Goal: Transaction & Acquisition: Purchase product/service

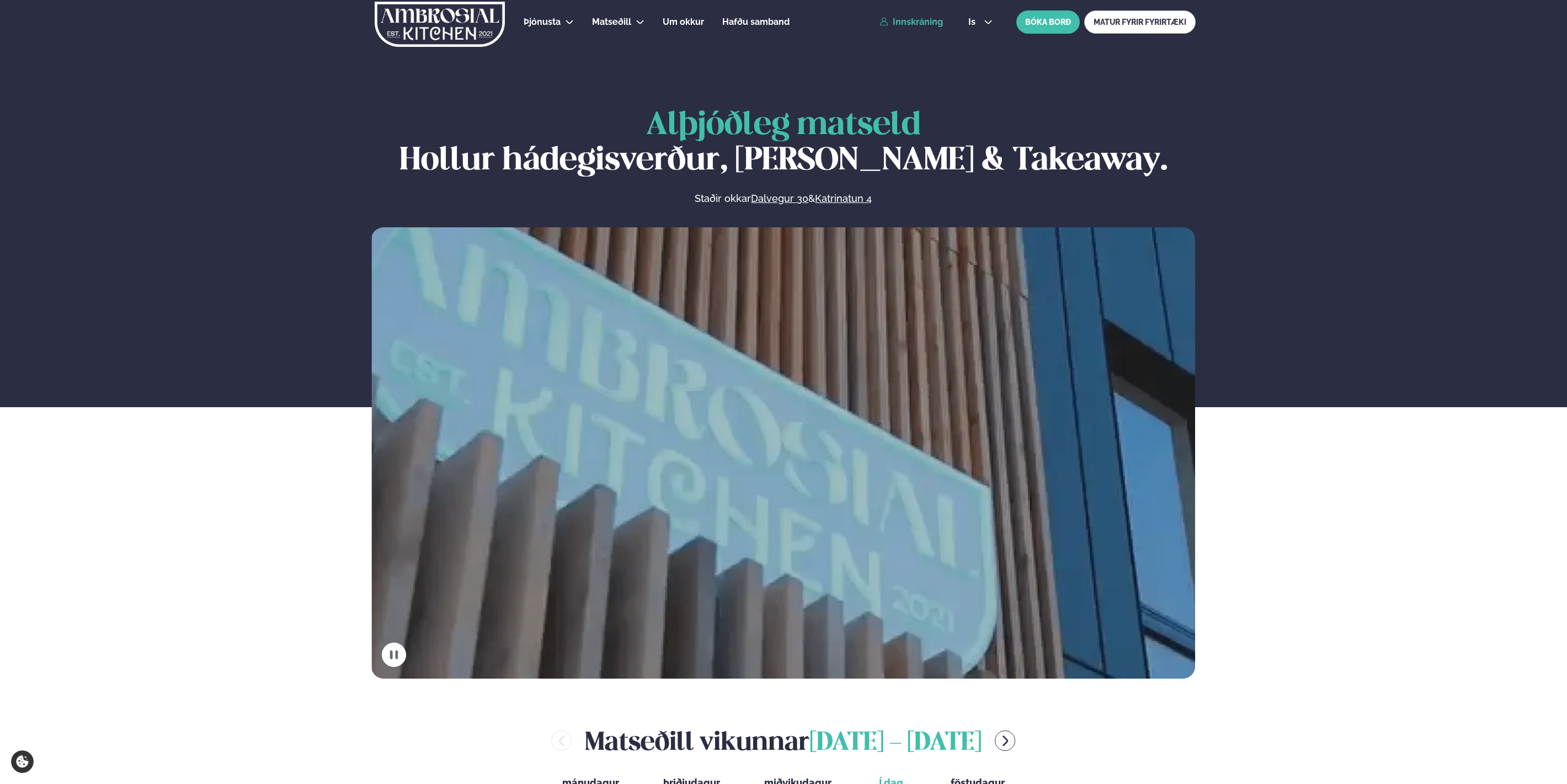
click at [935, 24] on link "Innskráning" at bounding box center [912, 22] width 64 height 10
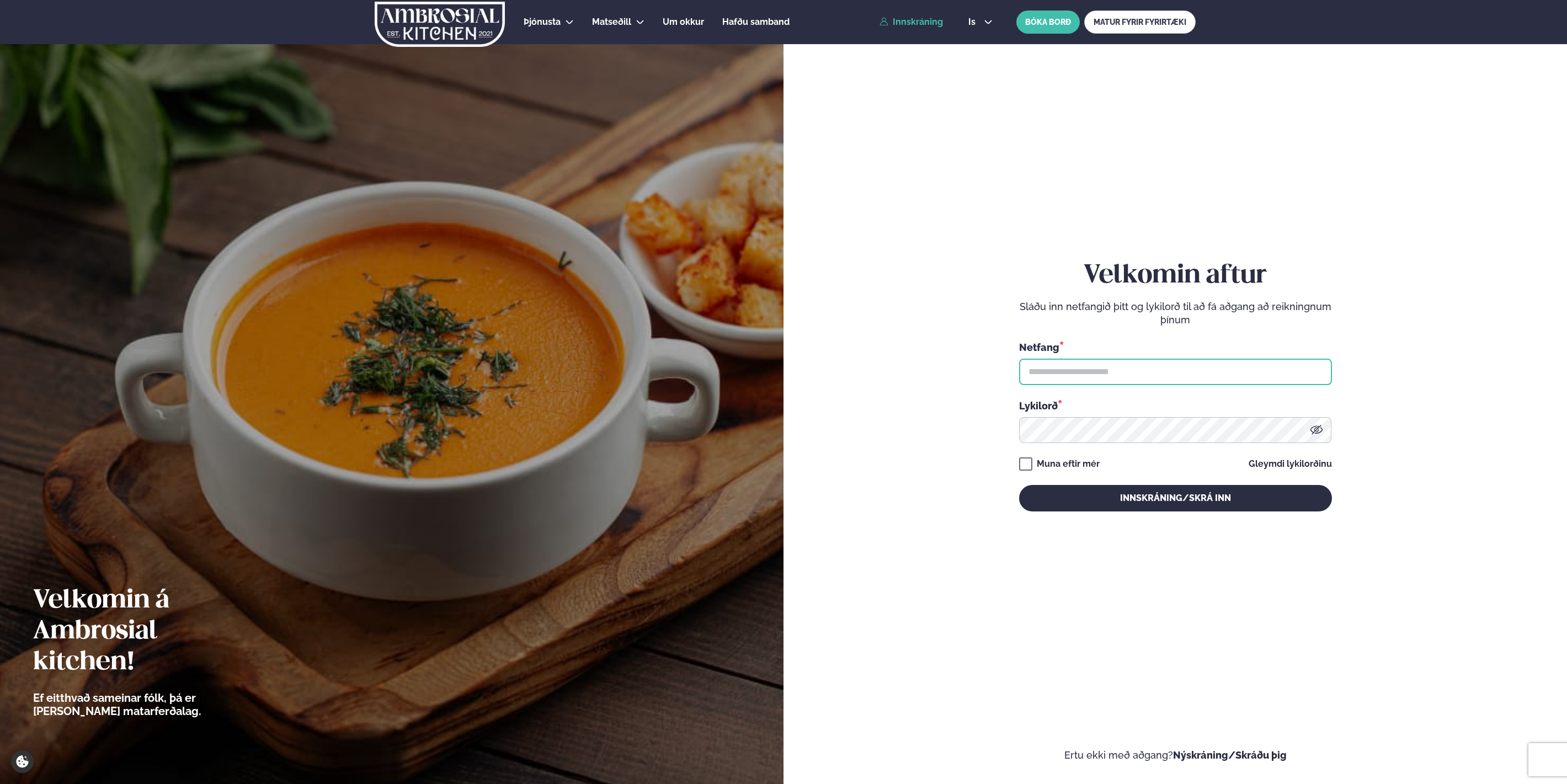
type input "**********"
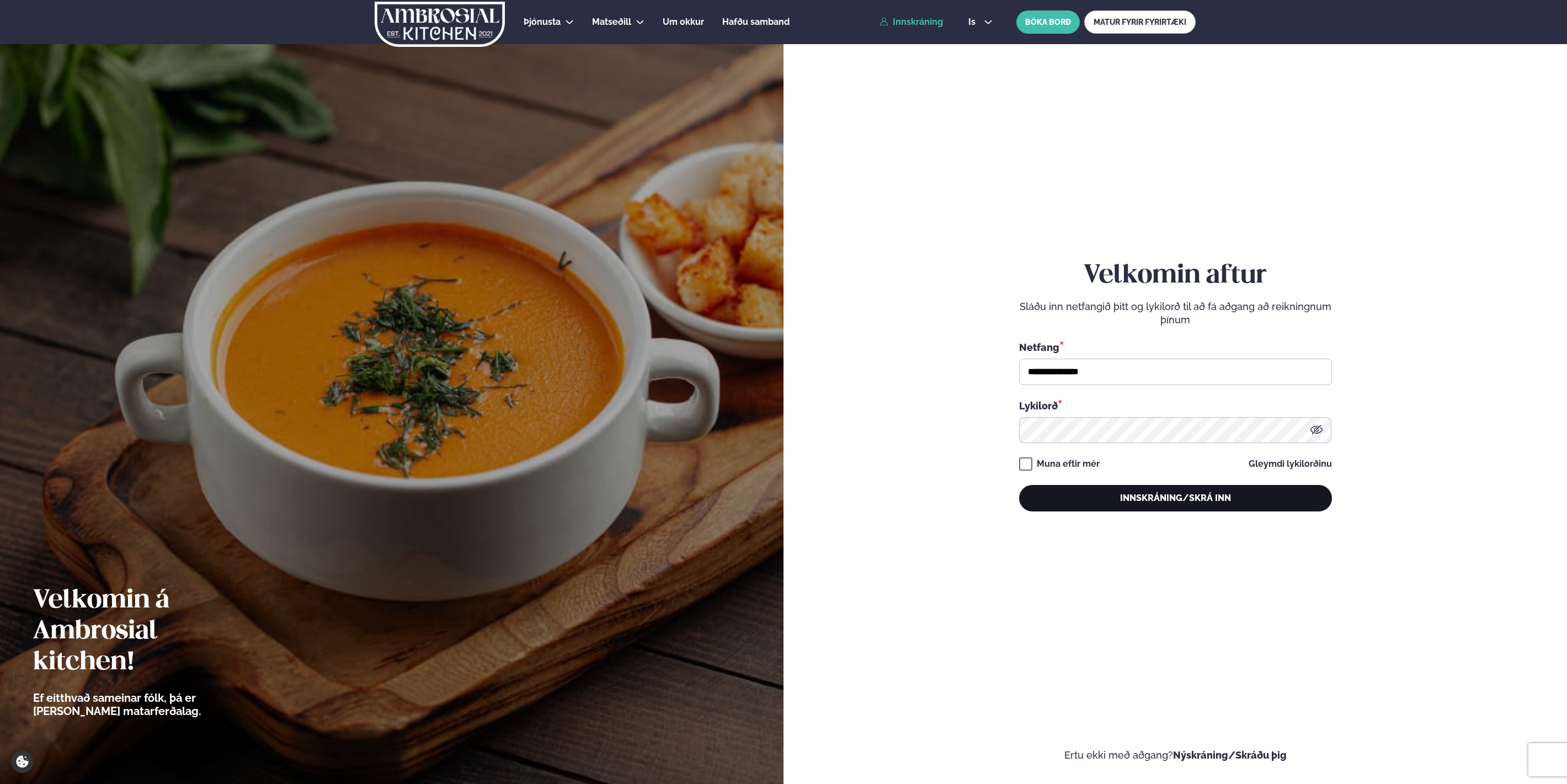
click at [1135, 492] on button "Innskráning/Skrá inn" at bounding box center [1176, 498] width 313 height 26
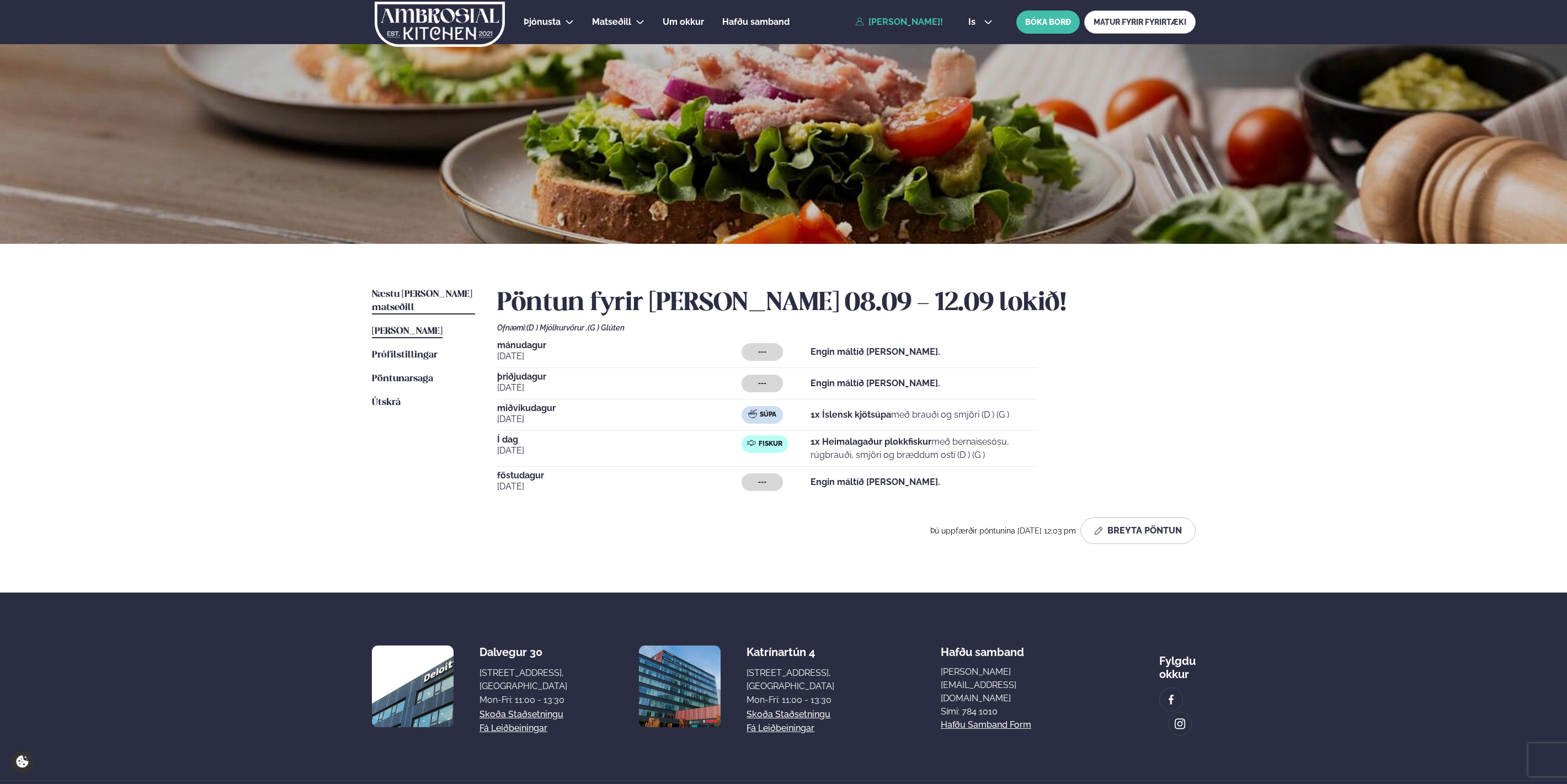
click at [416, 296] on span "Næstu [PERSON_NAME] matseðill" at bounding box center [422, 301] width 100 height 23
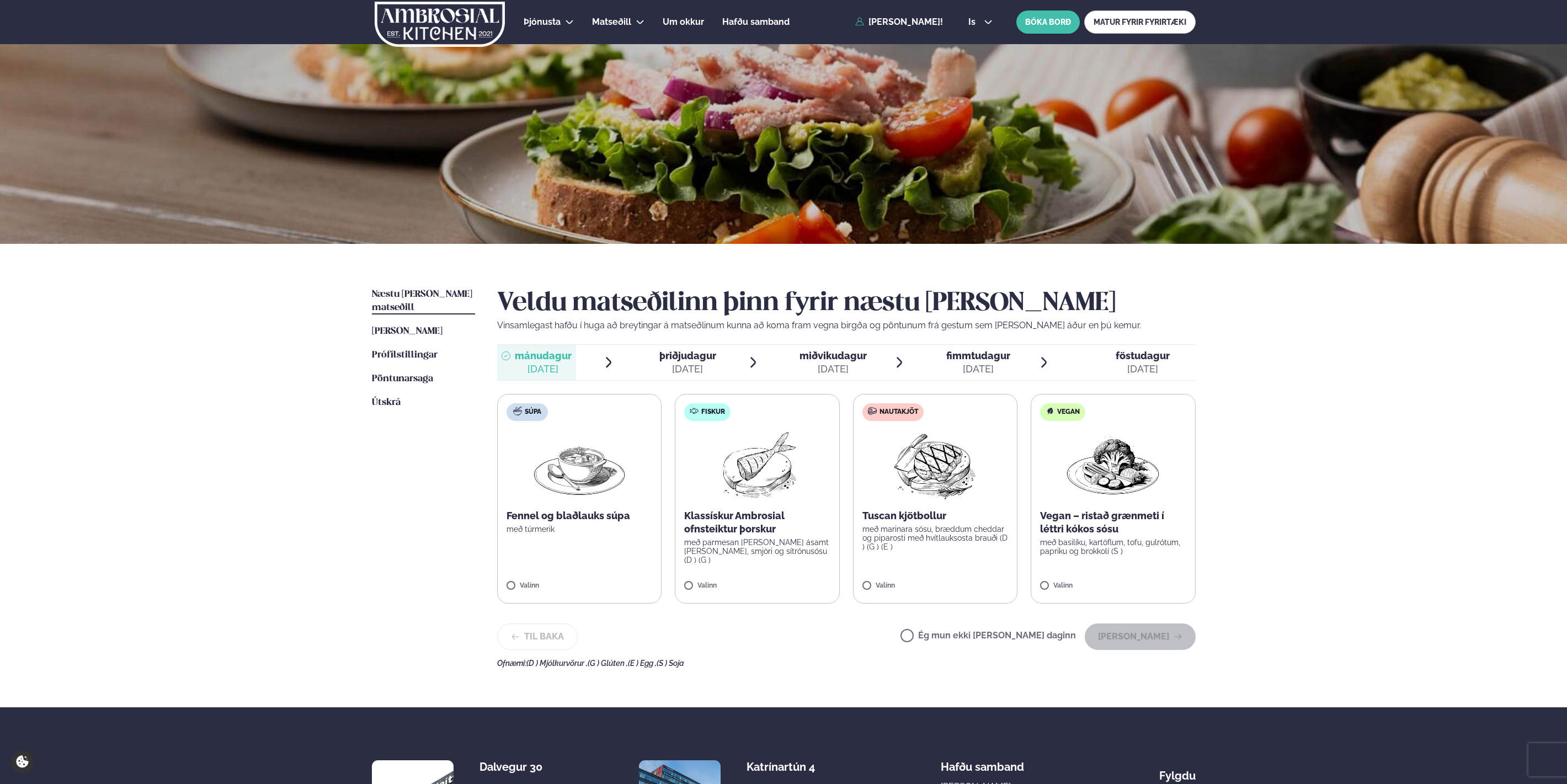
click at [690, 355] on span "þriðjudagur" at bounding box center [688, 355] width 57 height 12
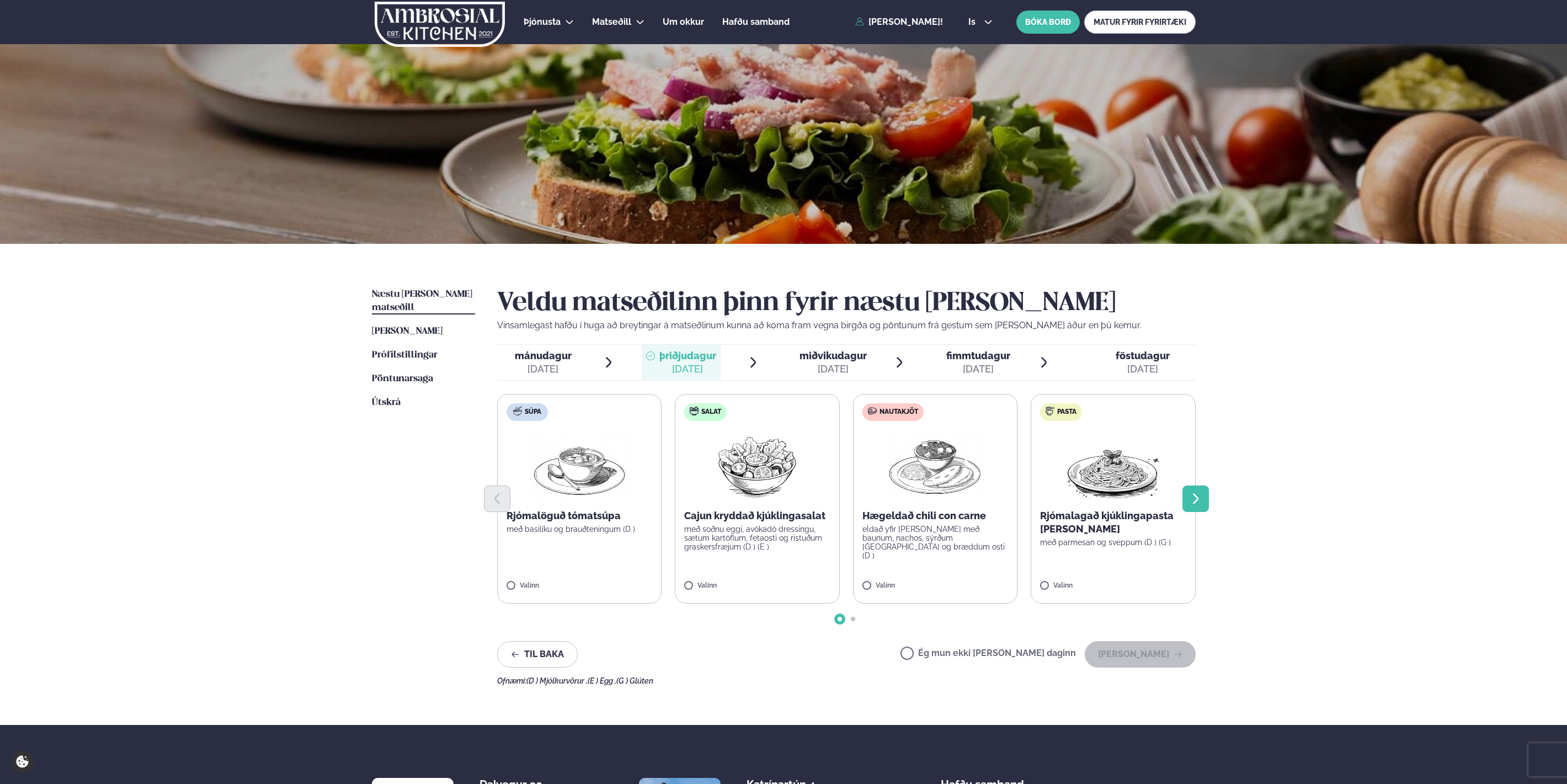
click at [1195, 500] on icon "Next slide" at bounding box center [1196, 498] width 6 height 10
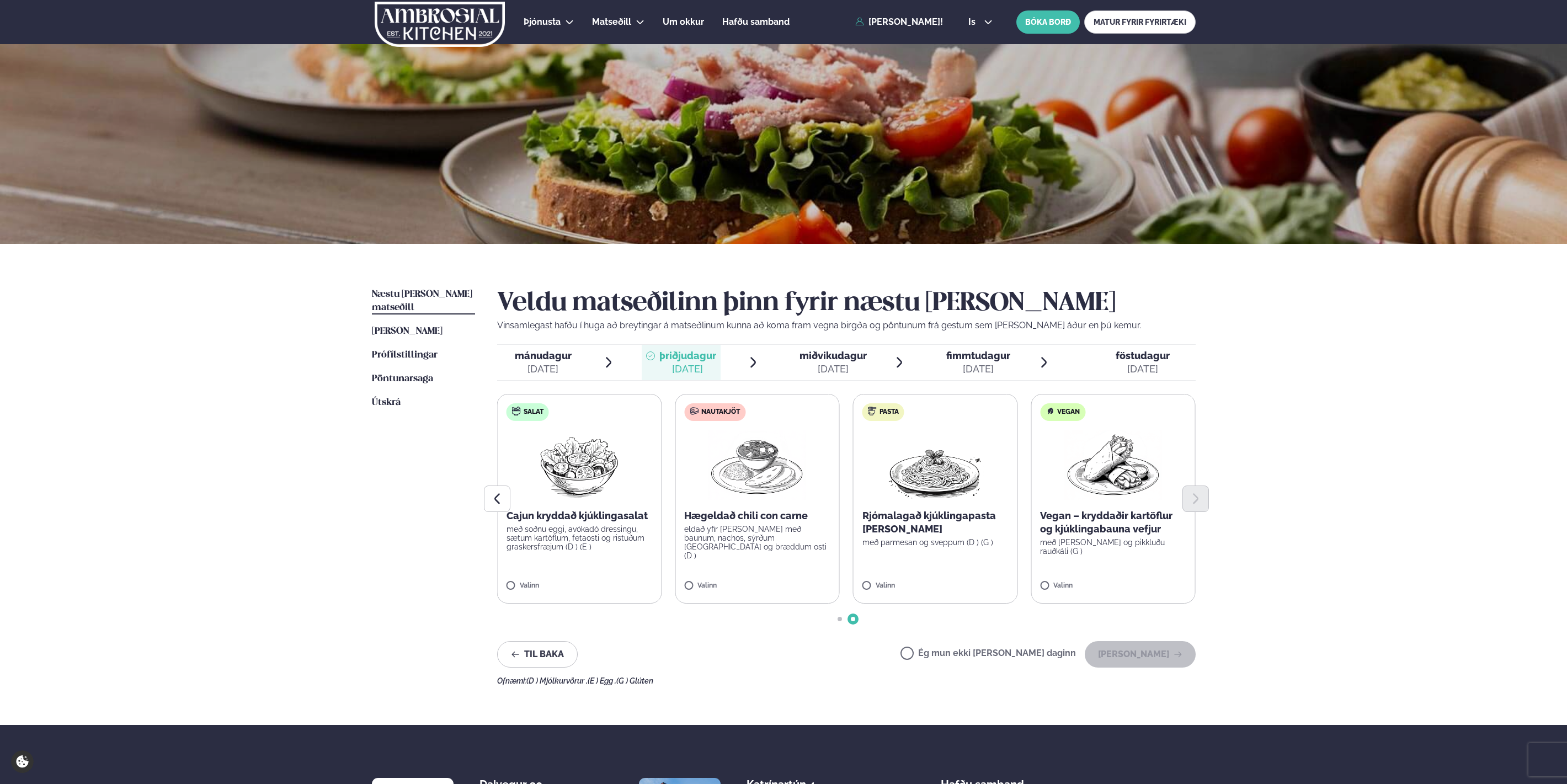
click at [711, 517] on p "Hægeldað chili con carne" at bounding box center [757, 515] width 146 height 13
click at [1156, 649] on button "[PERSON_NAME]" at bounding box center [1140, 654] width 111 height 26
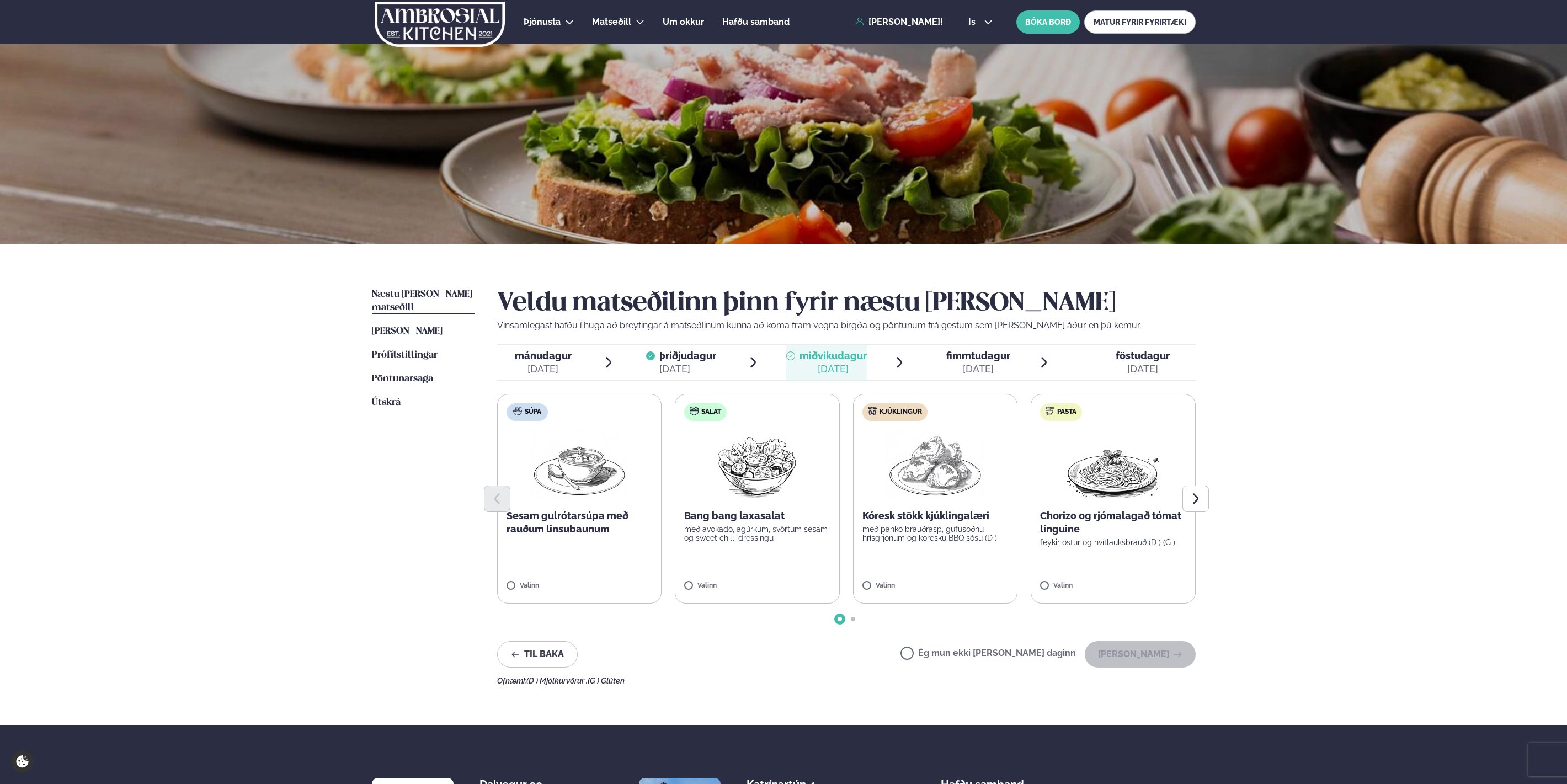
click at [842, 359] on span "miðvikudagur" at bounding box center [833, 355] width 67 height 12
click at [1201, 499] on icon "Next slide" at bounding box center [1195, 498] width 13 height 13
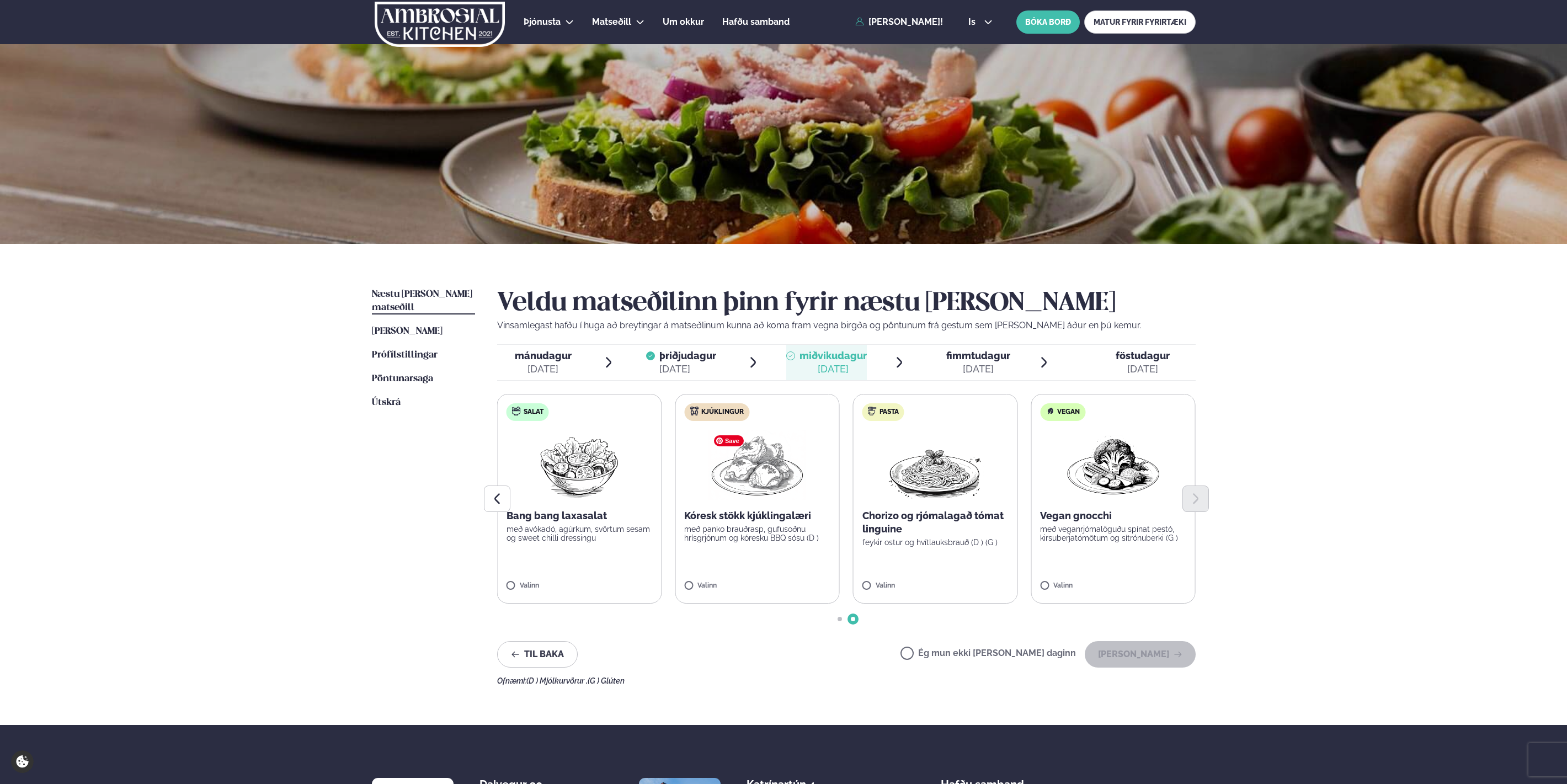
click at [768, 483] on img at bounding box center [757, 465] width 97 height 71
click at [1144, 650] on button "[PERSON_NAME]" at bounding box center [1140, 654] width 111 height 26
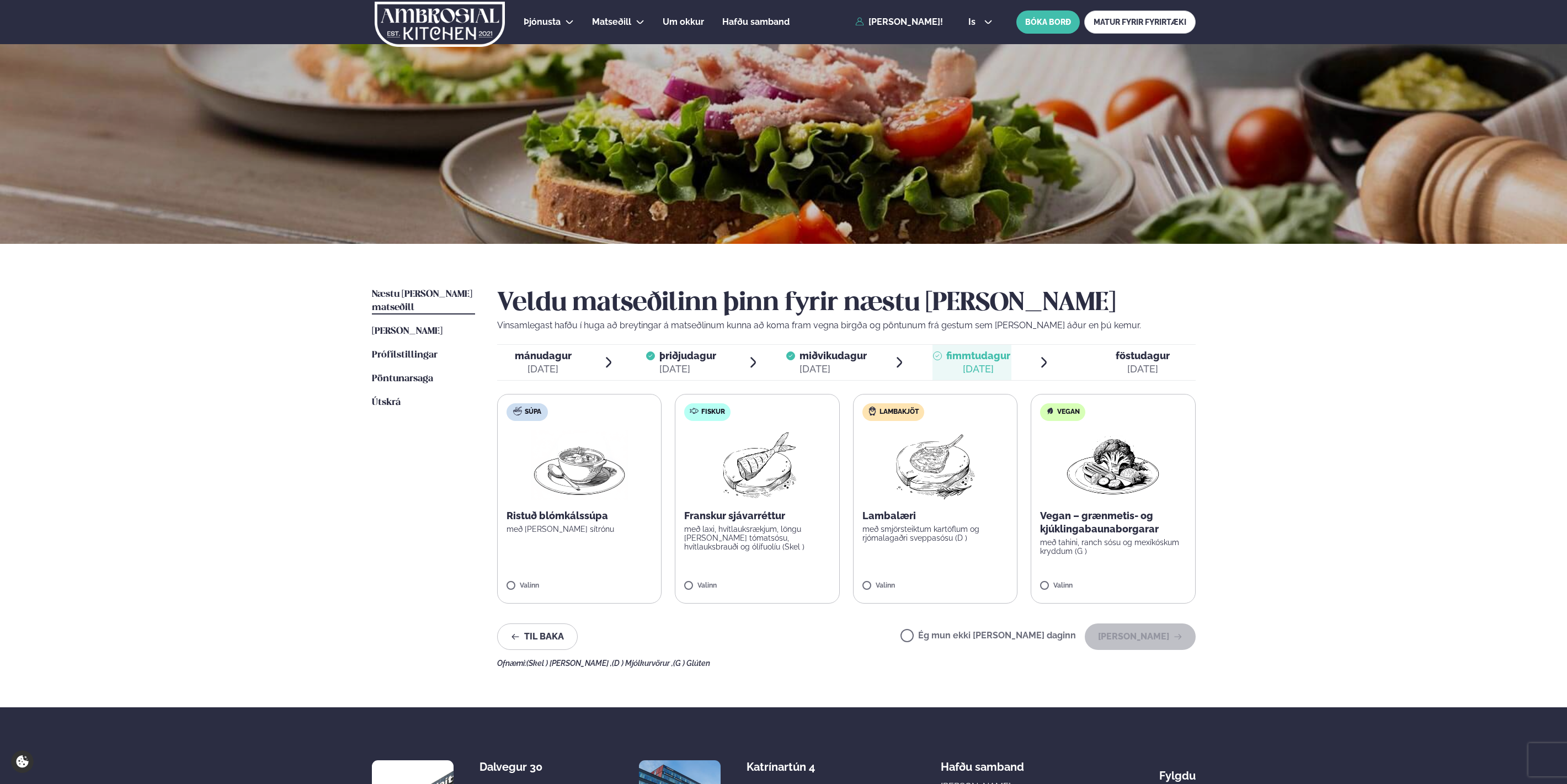
click at [418, 289] on span "Næstu [PERSON_NAME] matseðill" at bounding box center [422, 301] width 100 height 23
